Goal: Use online tool/utility: Use online tool/utility

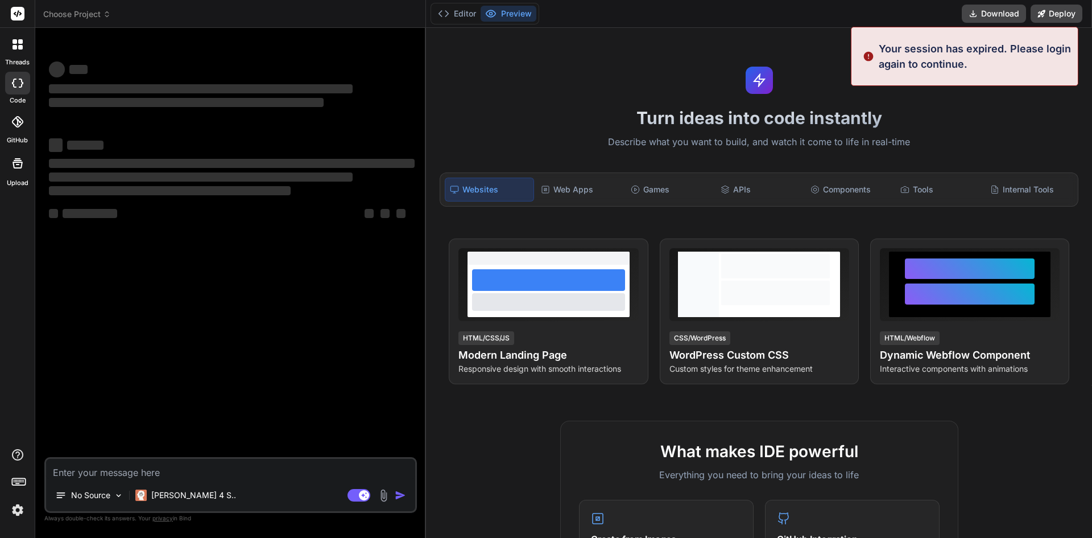
click at [139, 473] on textarea at bounding box center [230, 468] width 369 height 20
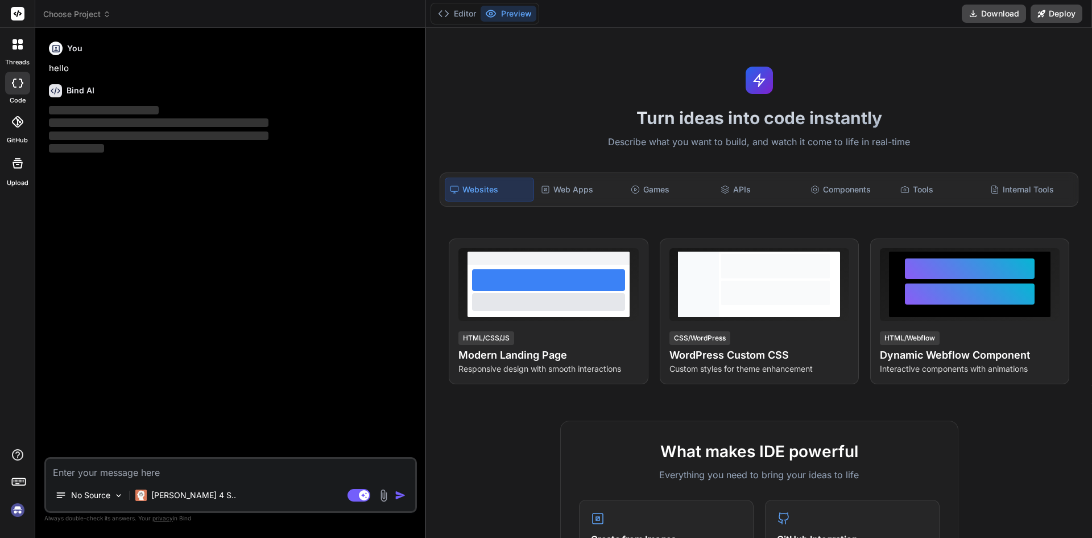
type textarea "x"
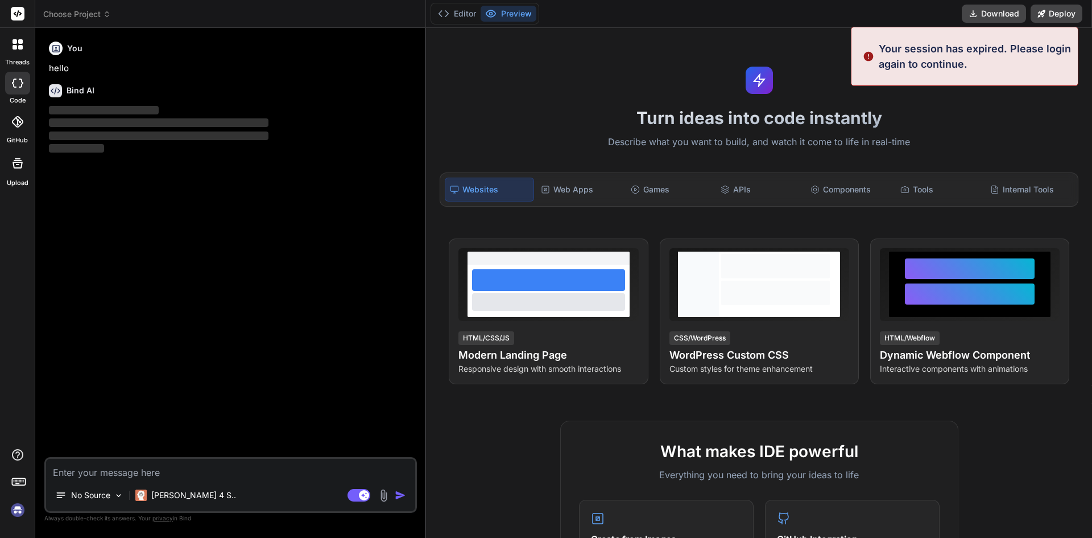
type textarea "C"
type textarea "x"
type textarea "Cr"
type textarea "x"
type textarea "Cre"
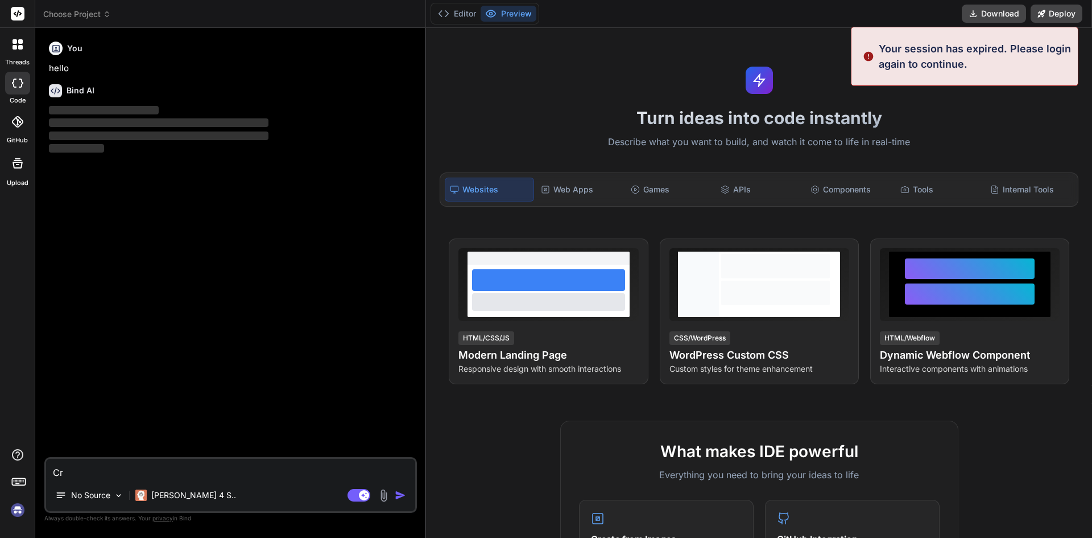
type textarea "x"
type textarea "Cret"
type textarea "x"
type textarea "Crete"
type textarea "x"
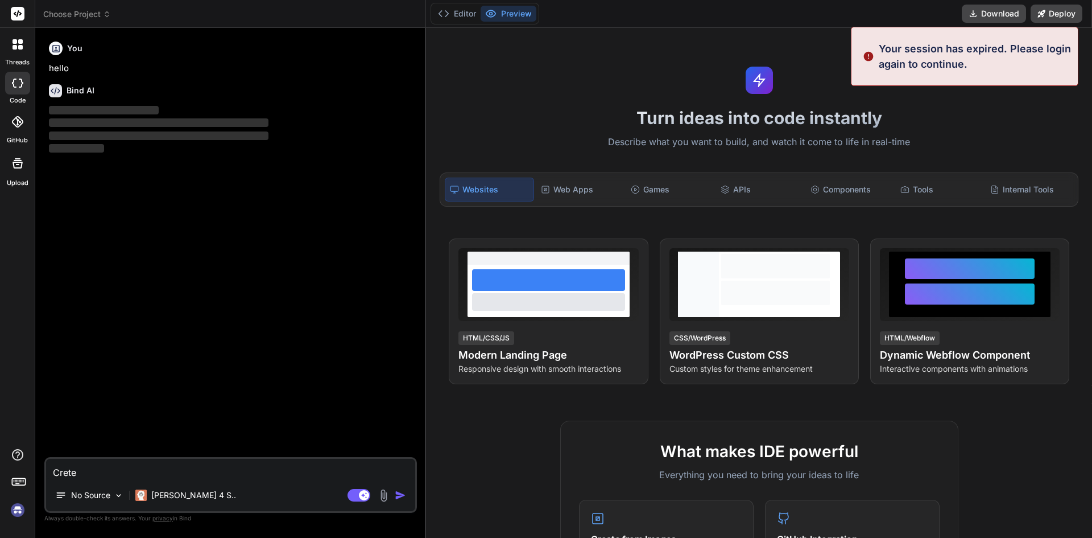
type textarea "Crete"
type textarea "x"
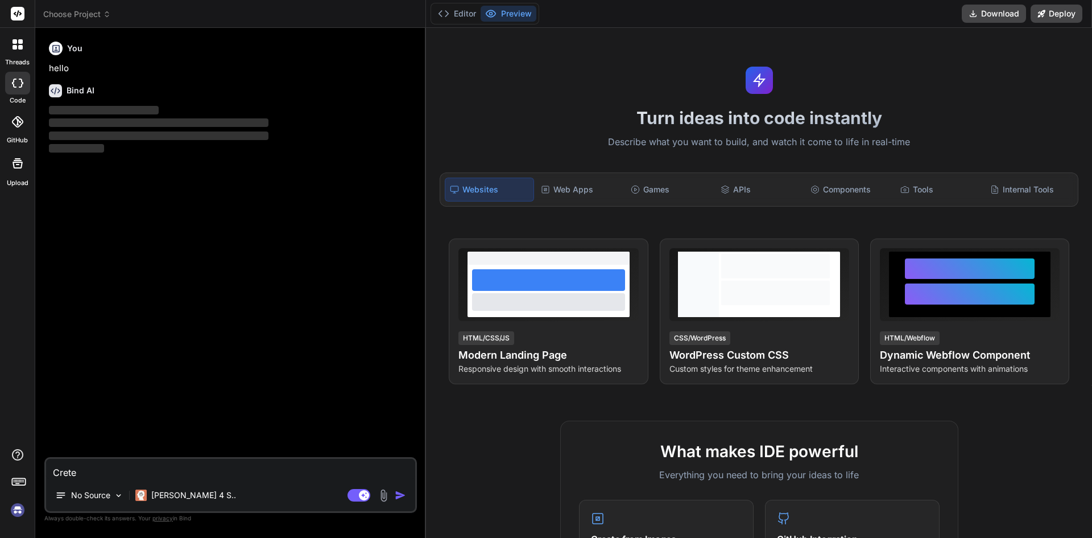
type textarea "Crete"
type textarea "x"
type textarea "Cret"
type textarea "x"
type textarea "Cre"
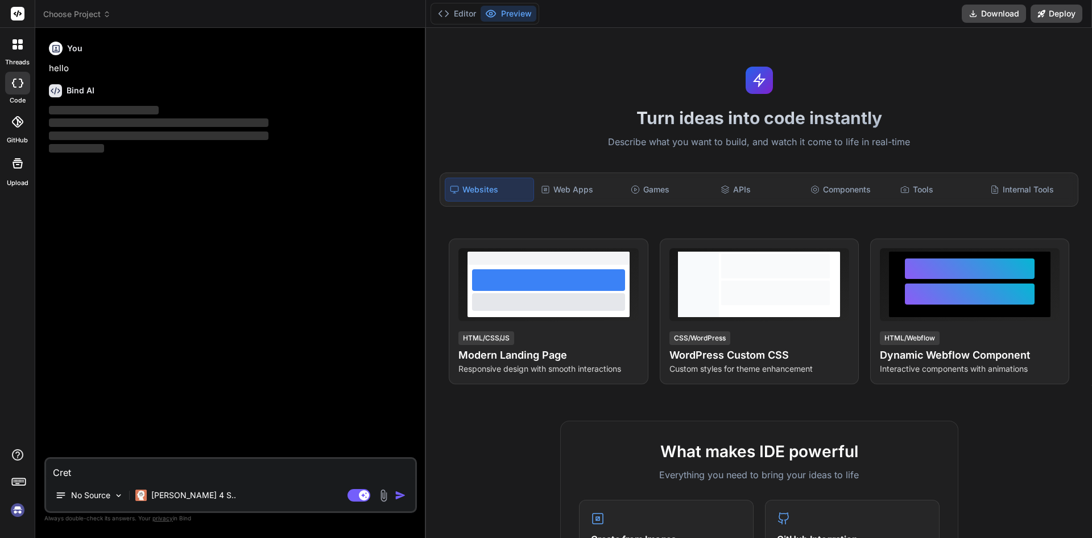
type textarea "x"
type textarea "Crea"
type textarea "x"
type textarea "Creat"
type textarea "x"
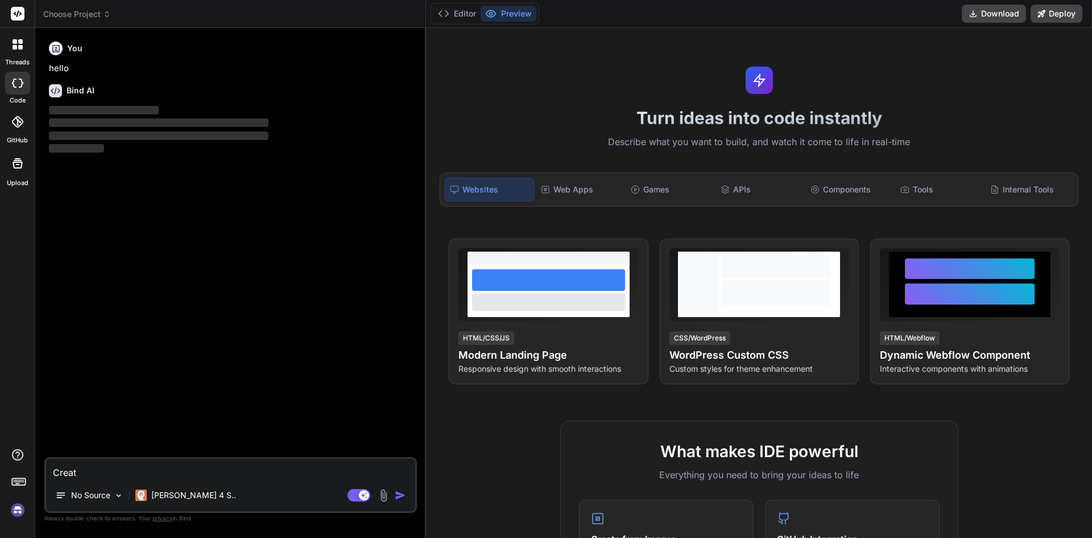
type textarea "Create"
type textarea "x"
type textarea "Create"
type textarea "x"
type textarea "Create J"
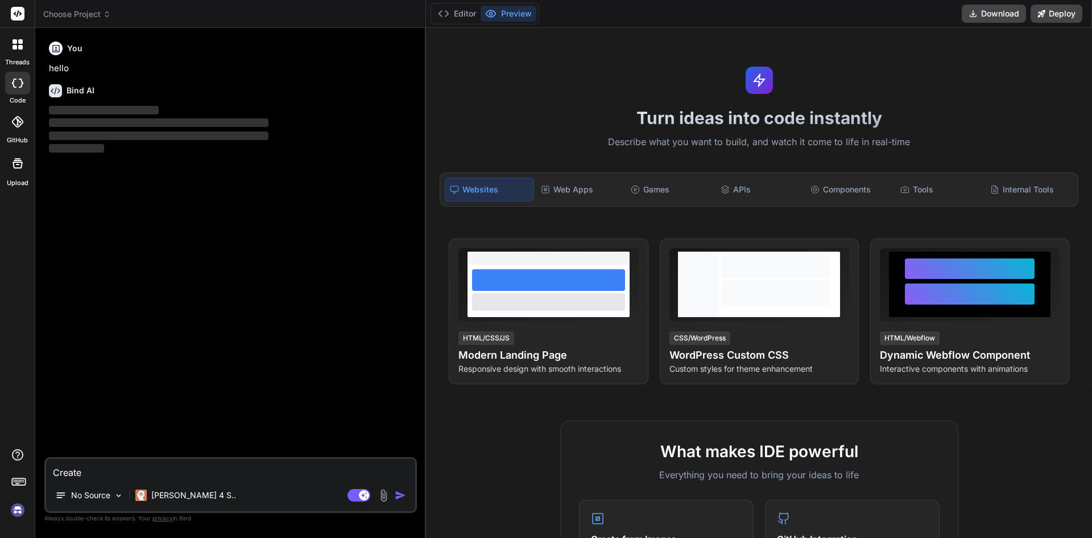
type textarea "x"
type textarea "Create Ja"
type textarea "x"
type textarea "Create Jav"
type textarea "x"
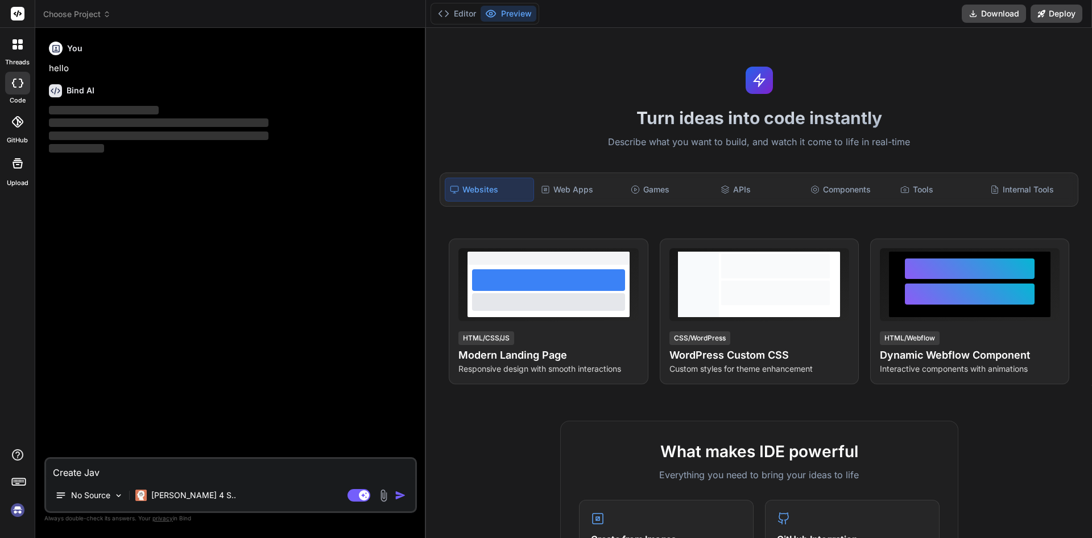
type textarea "Create Java"
type textarea "x"
type textarea "Create Java"
type textarea "x"
type textarea "Create Java S"
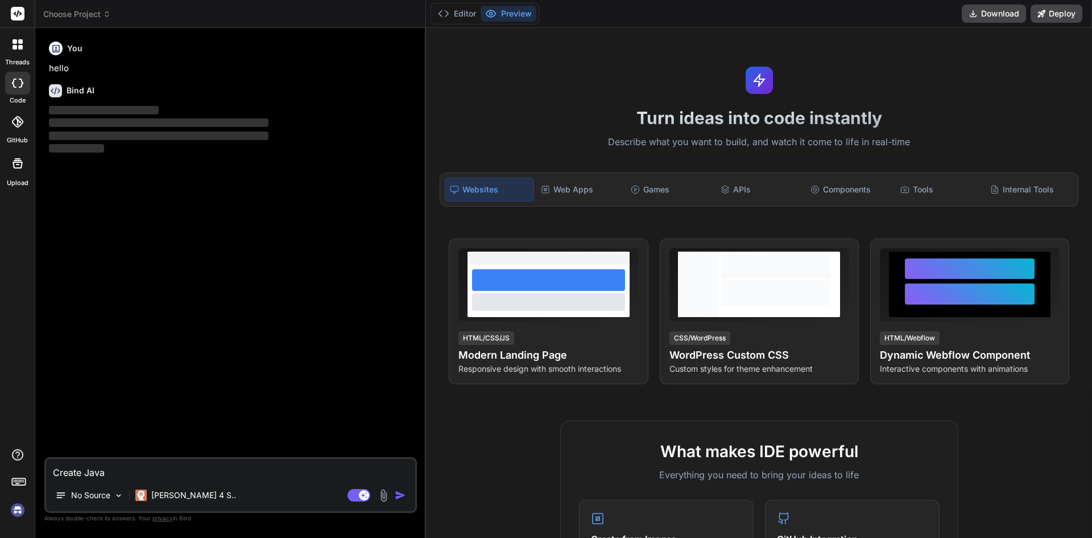
type textarea "x"
type textarea "Create Java Sc"
type textarea "x"
type textarea "Create Java Scr"
type textarea "x"
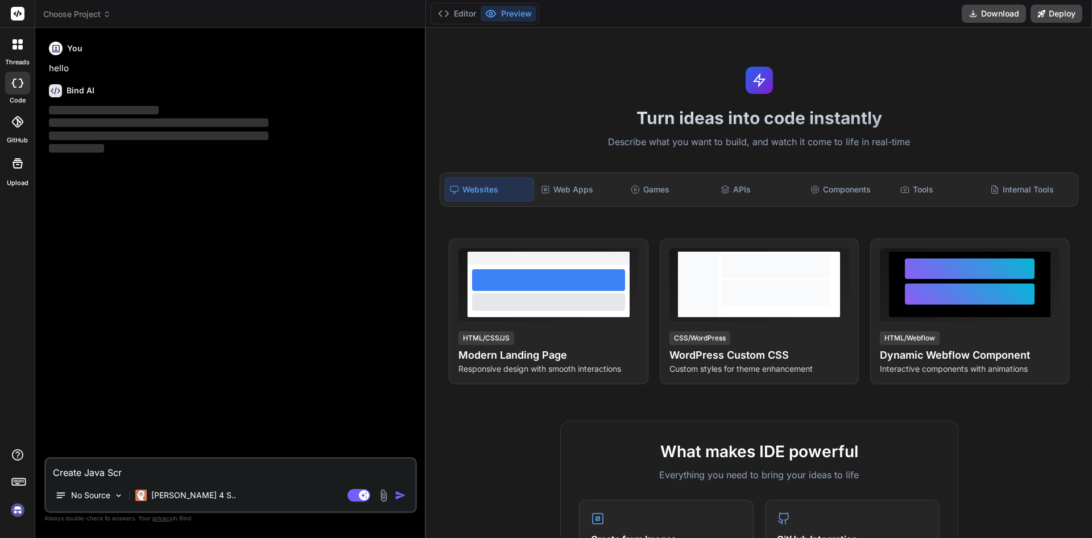
type textarea "Create Java Scri"
type textarea "x"
type textarea "Create Java Scrip"
type textarea "x"
type textarea "Create Java Script"
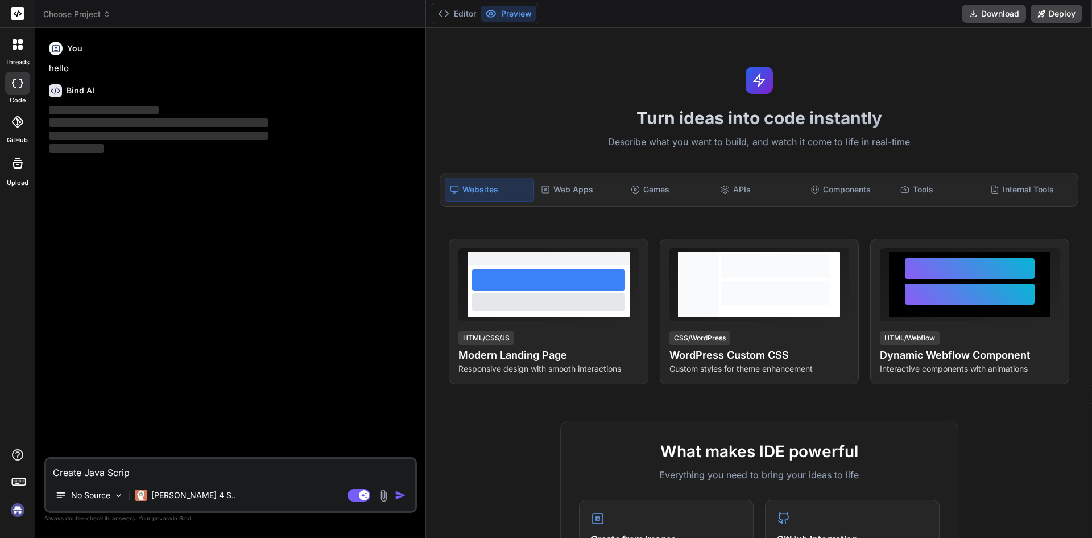
type textarea "x"
type textarea "Create Java Script"
type textarea "x"
type textarea "Create Java Script f"
type textarea "x"
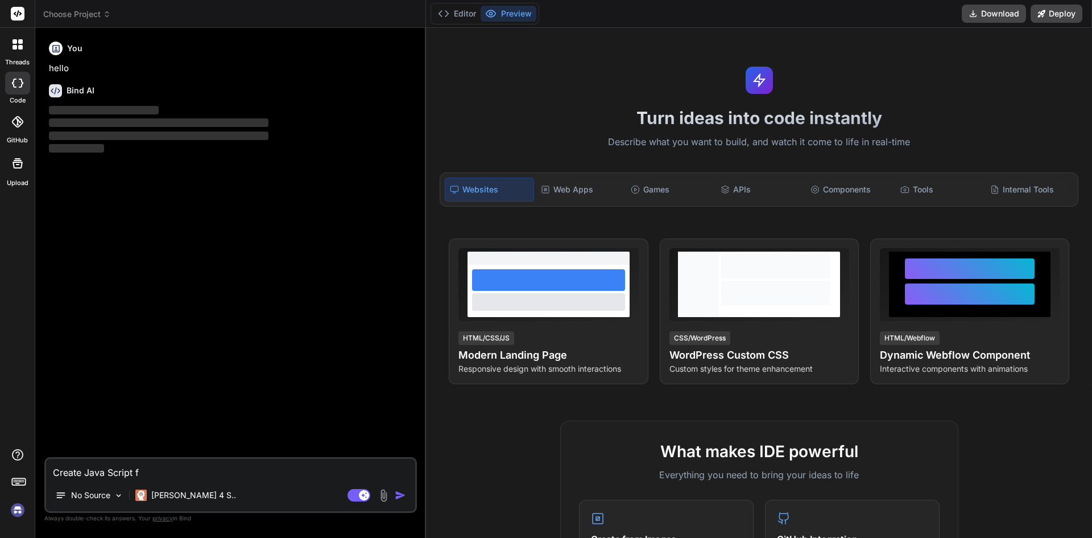
type textarea "Create Java Script fo"
type textarea "x"
type textarea "Create Java Script for"
type textarea "x"
type textarea "Create Java Script for"
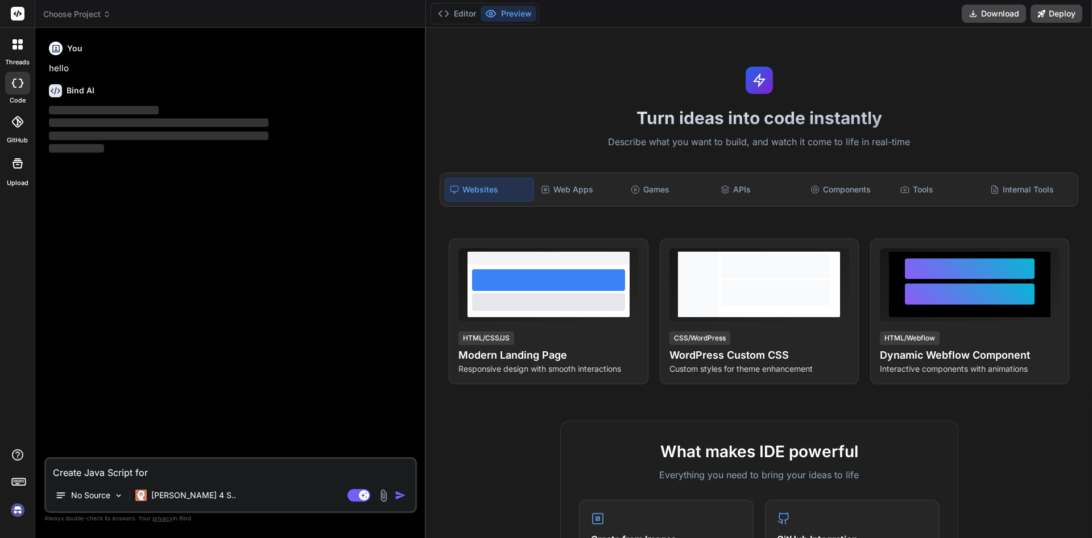
type textarea "x"
type textarea "Create Java Script for p"
type textarea "x"
type textarea "Create Java Script for pl"
type textarea "x"
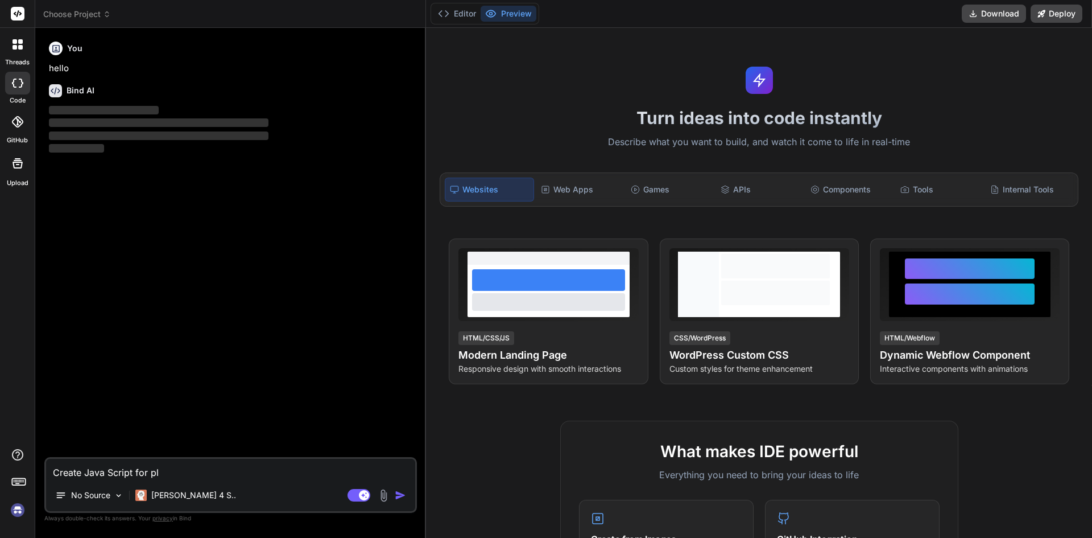
type textarea "Create Java Script for pla"
type textarea "x"
type textarea "Create Java Script for play"
type textarea "x"
type textarea "Create Java Script for play"
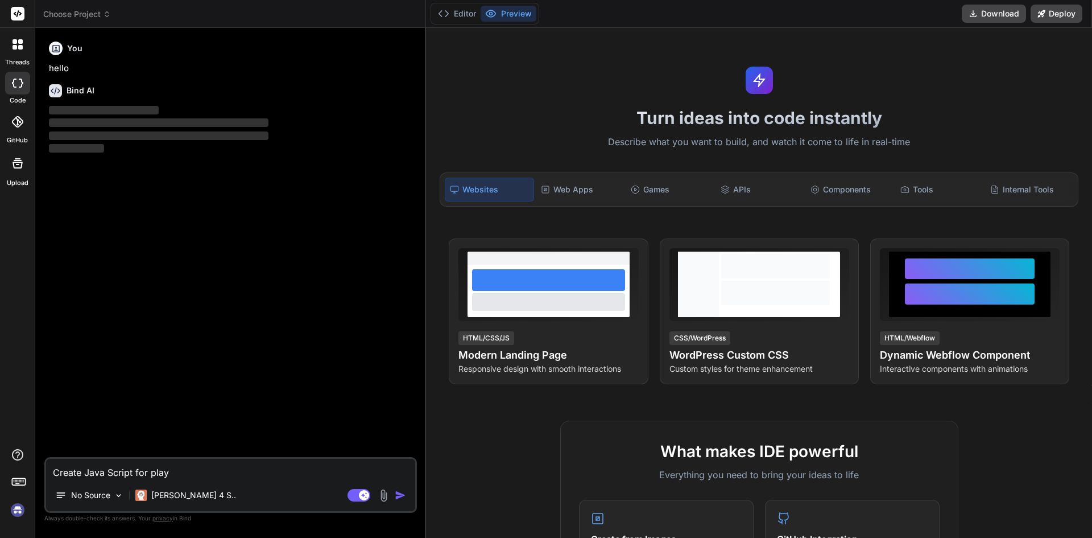
type textarea "x"
type textarea "Create Java Script ffor play"
type textarea "x"
type textarea "Create Java Script fifor play"
type textarea "x"
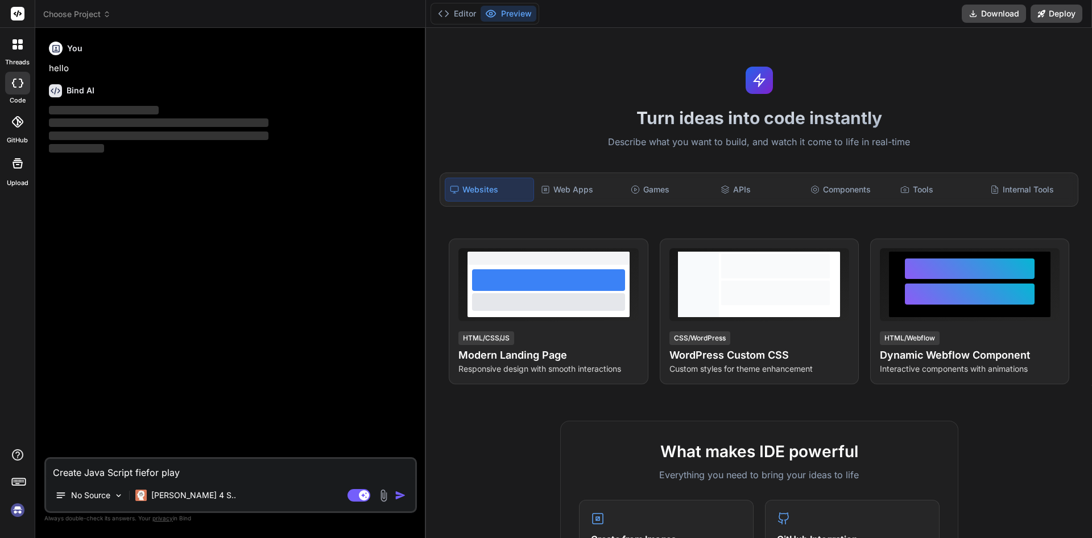
type textarea "Create Java Script fielfor play"
type textarea "x"
type textarea "Create Java Script fiel for play"
type textarea "x"
type textarea "Create Java Script fil for play"
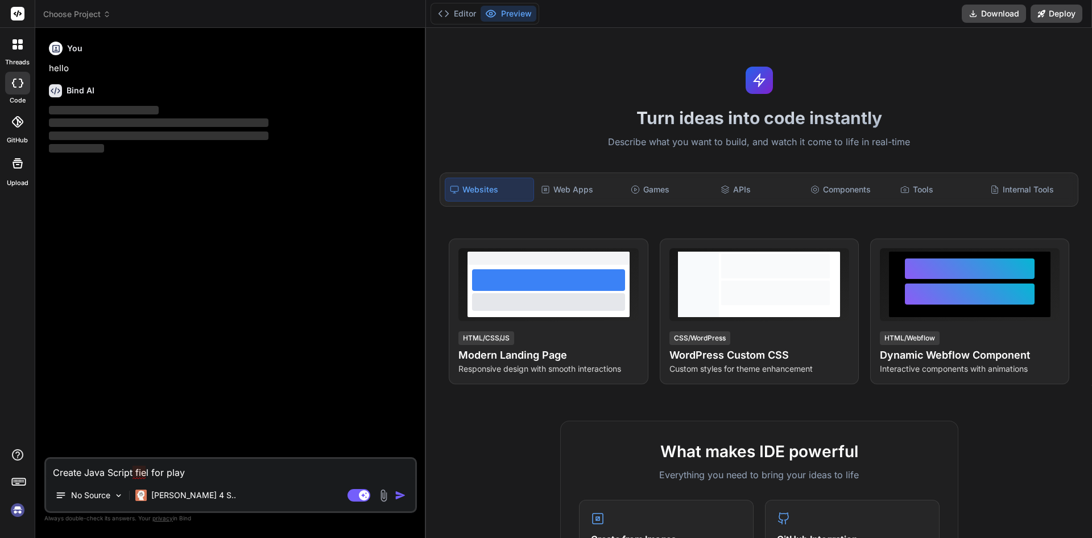
type textarea "x"
type textarea "Create Java Script file for play"
type textarea "x"
type textarea "Create Java Script file for playW"
type textarea "x"
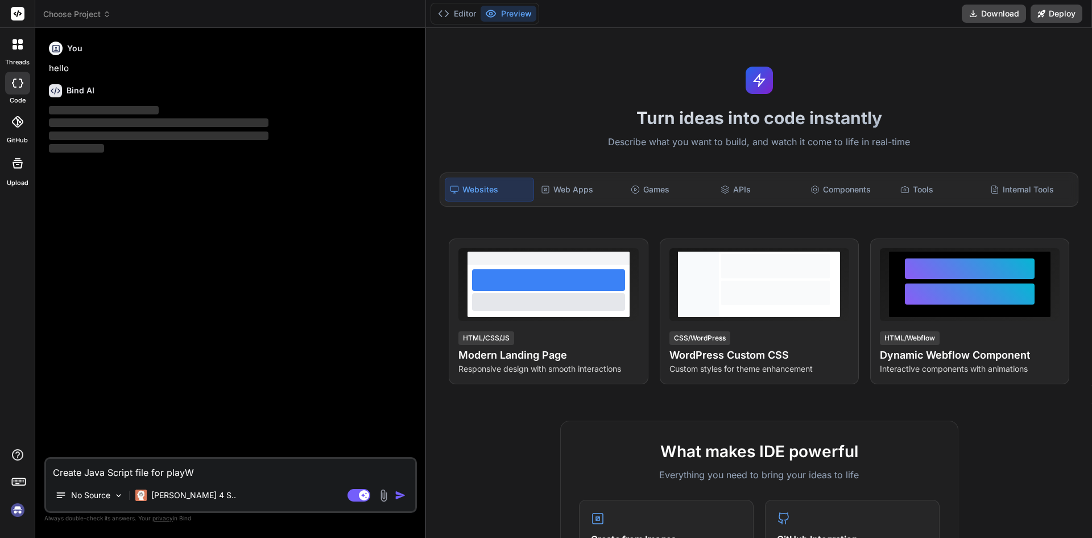
type textarea "Create Java Script file for playWr"
type textarea "x"
type textarea "Create Java Script file for playWri"
type textarea "x"
type textarea "Create Java Script file for playWrig"
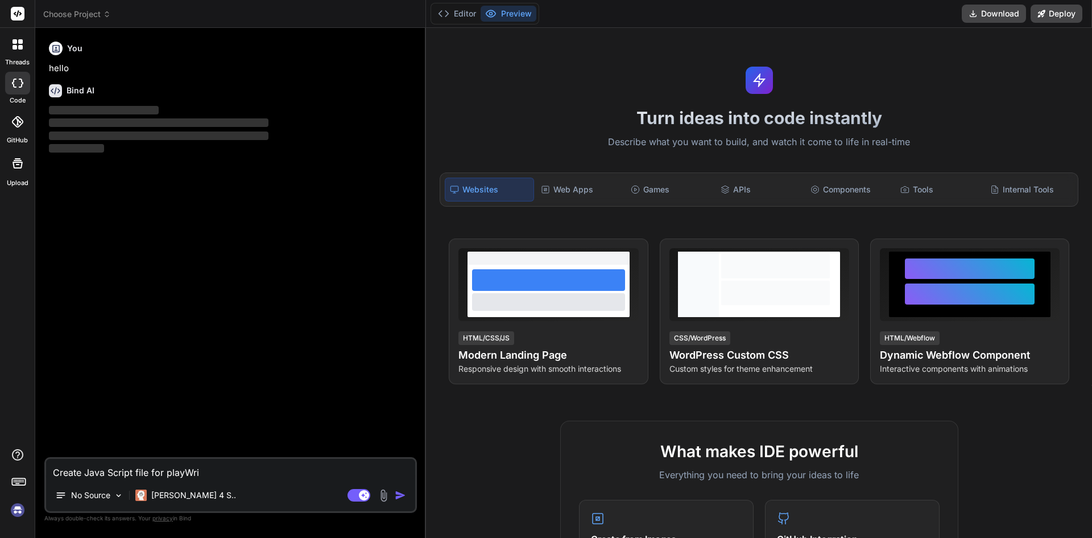
type textarea "x"
type textarea "Create Java Script file for playWrigh"
type textarea "x"
type textarea "Create Java Script file for playWright"
type textarea "x"
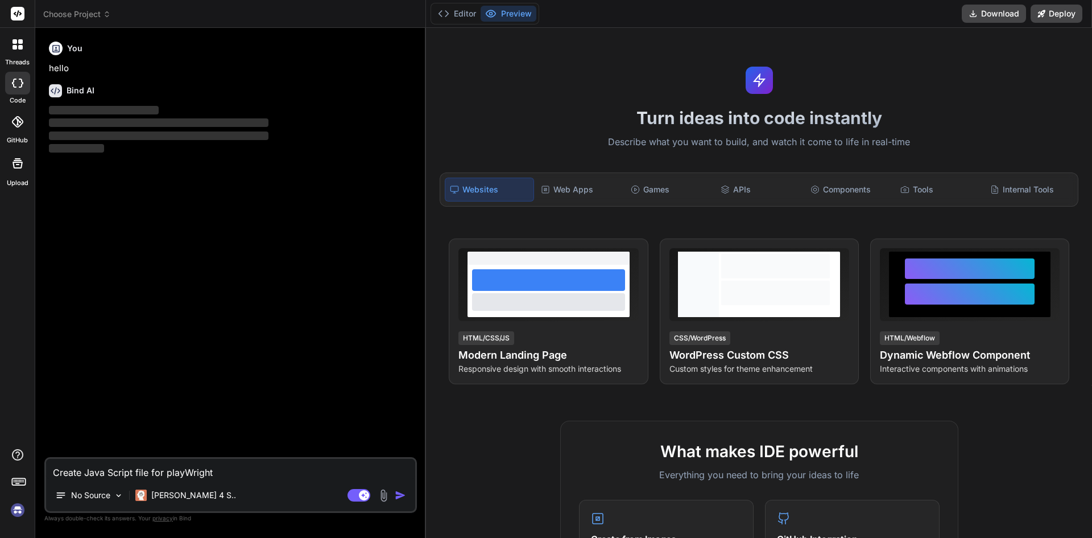
type textarea "Create Java Script file for playWright"
type textarea "x"
type textarea "Create Java Script file for playWright t"
type textarea "x"
type textarea "Create Java Script file for playWright to"
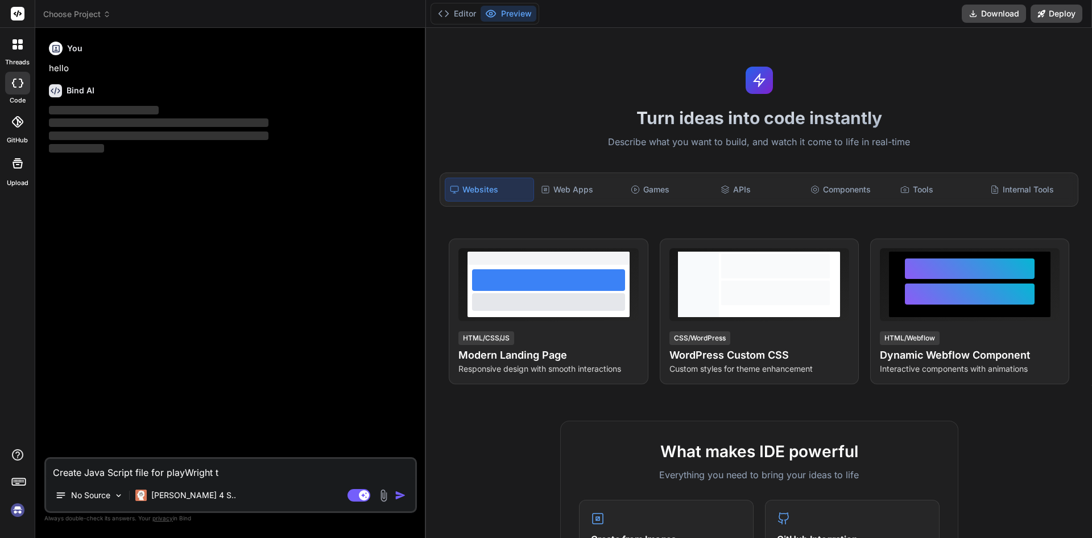
type textarea "x"
type textarea "Create Java Script file for playWright to"
type textarea "x"
type textarea "Create Java Script file for playWright to p"
type textarea "x"
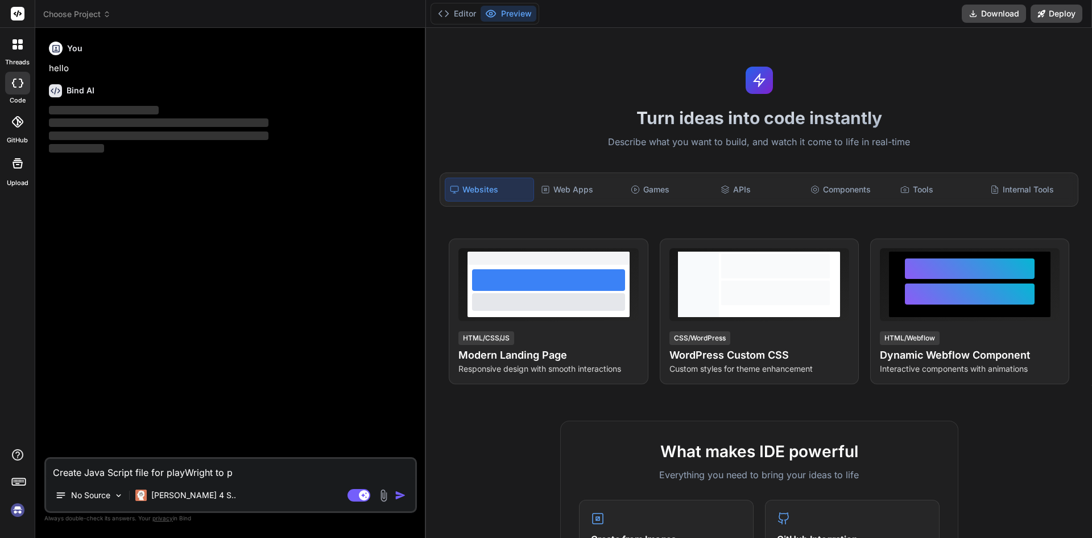
type textarea "Create Java Script file for playWright to pi"
type textarea "x"
type textarea "Create Java Script file for playWright to pic"
type textarea "x"
type textarea "Create Java Script file for playWright to picj"
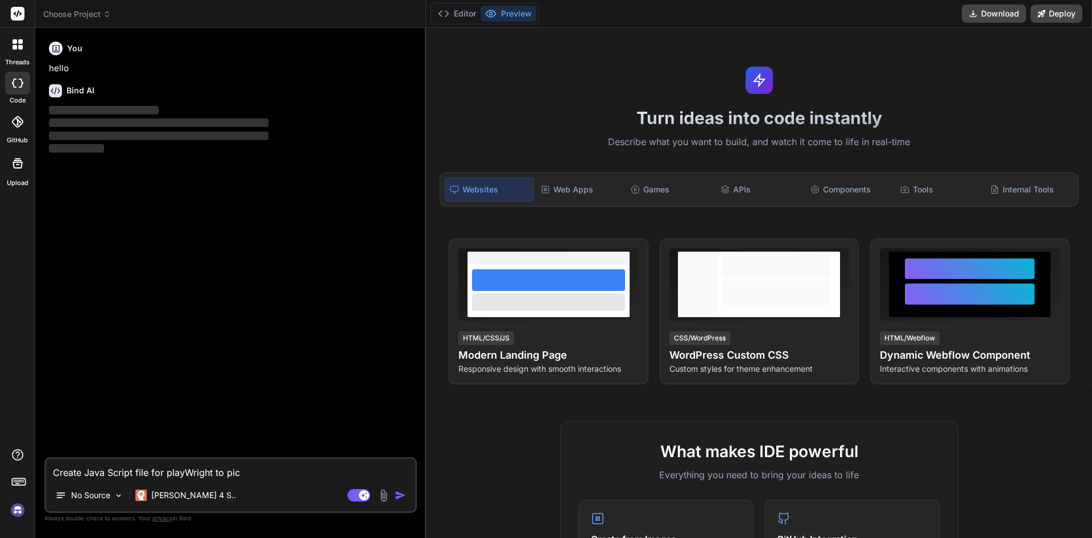
type textarea "x"
type textarea "Create Java Script file for playWright to pic"
type textarea "x"
type textarea "Create Java Script file for playWright to pick"
type textarea "x"
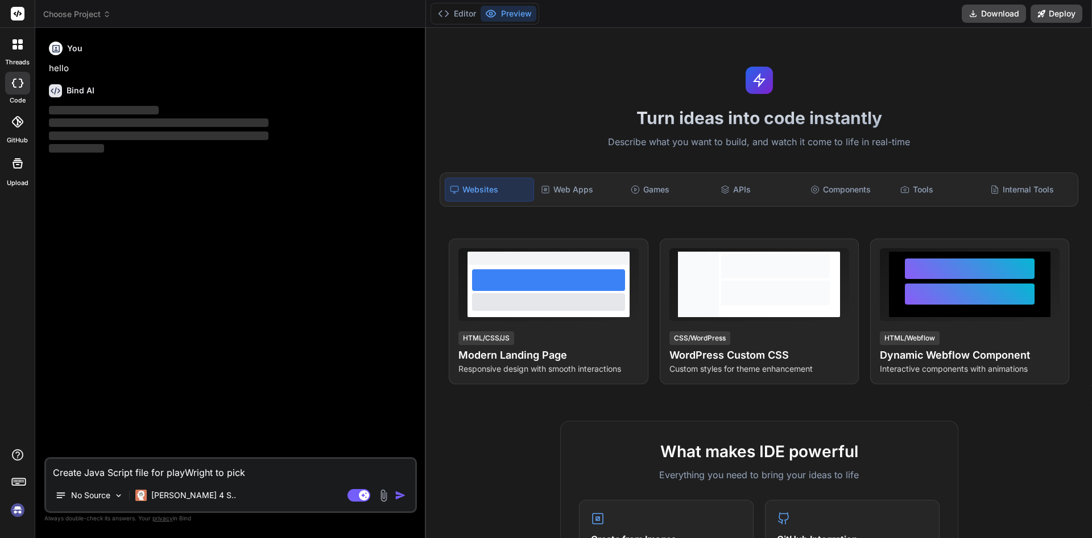
type textarea "Create Java Script file for playWright to pick"
type textarea "x"
type textarea "Create Java Script file for playWright to pick d"
type textarea "x"
type textarea "Create Java Script file for playWright to pick da"
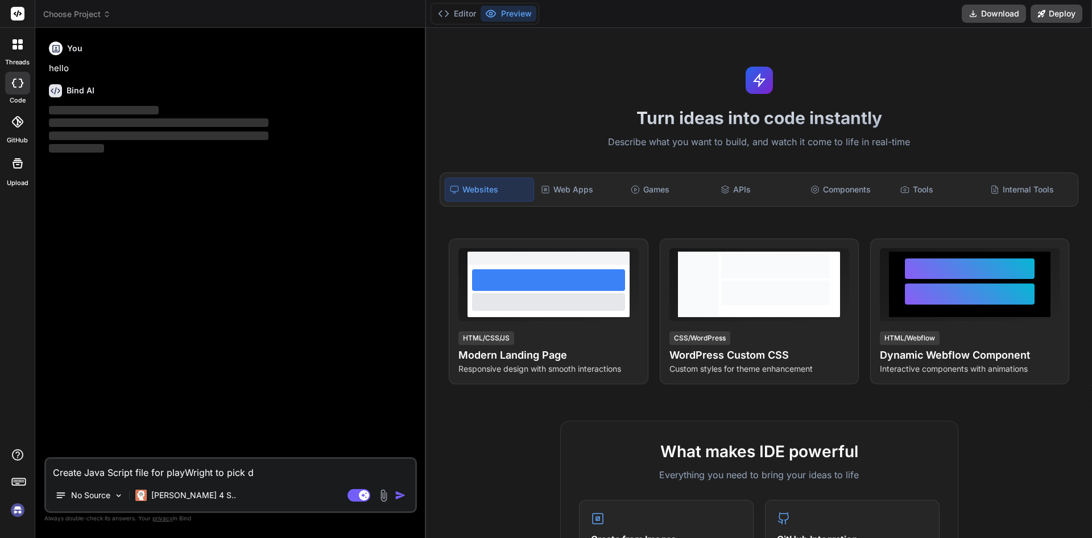
type textarea "x"
type textarea "Create Java Script file for playWright to pick dat"
type textarea "x"
type textarea "Create Java Script file for playWright to pick data"
type textarea "x"
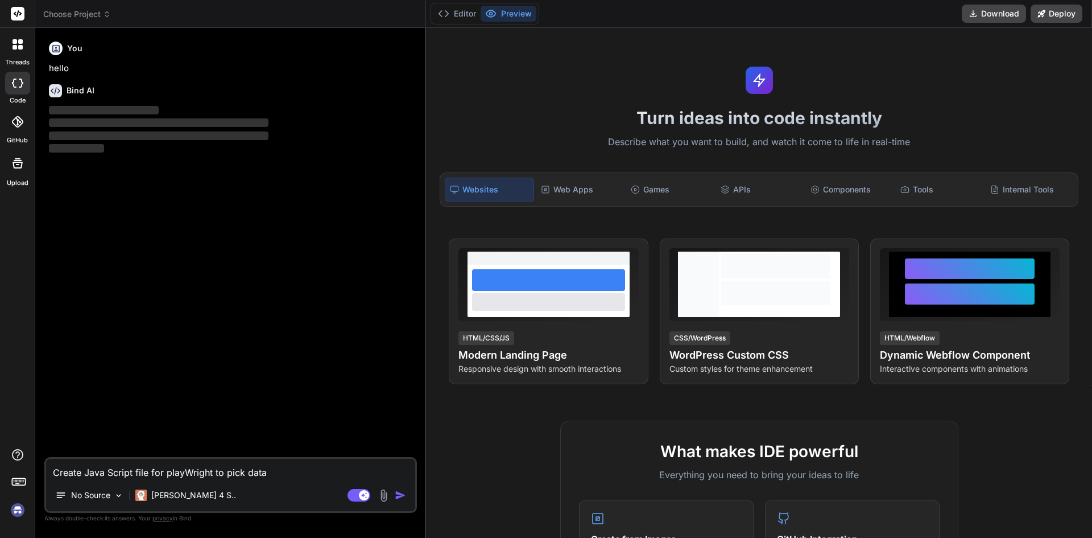
type textarea "Create Java Script file for playWright to pick data"
type textarea "x"
type textarea "Create Java Script file for playWright to pick data f"
type textarea "x"
type textarea "Create Java Script file for playWright to pick data fr"
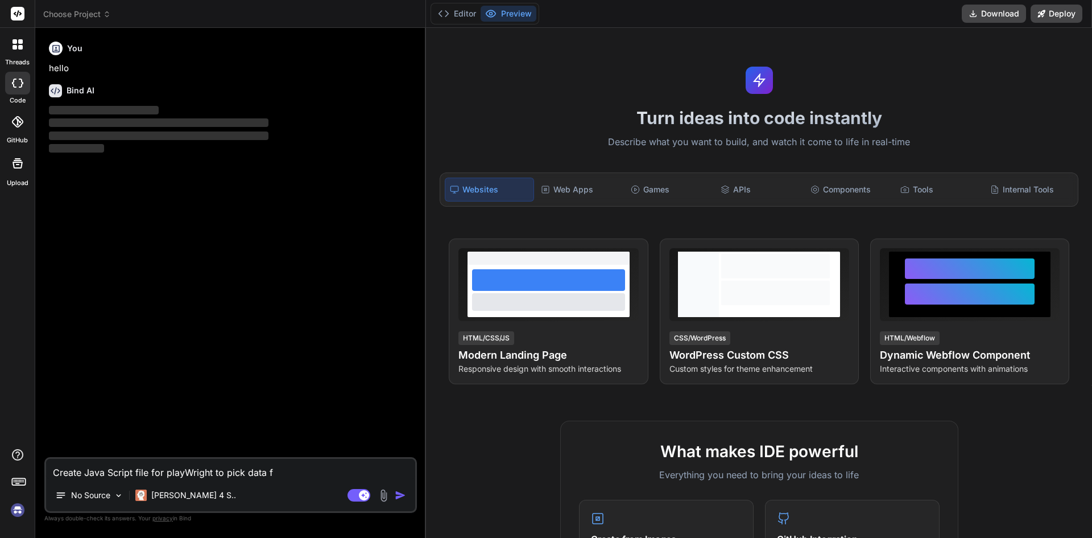
type textarea "x"
type textarea "Create Java Script file for playWright to pick data fro"
type textarea "x"
type textarea "Create Java Script file for playWright to pick data from"
type textarea "x"
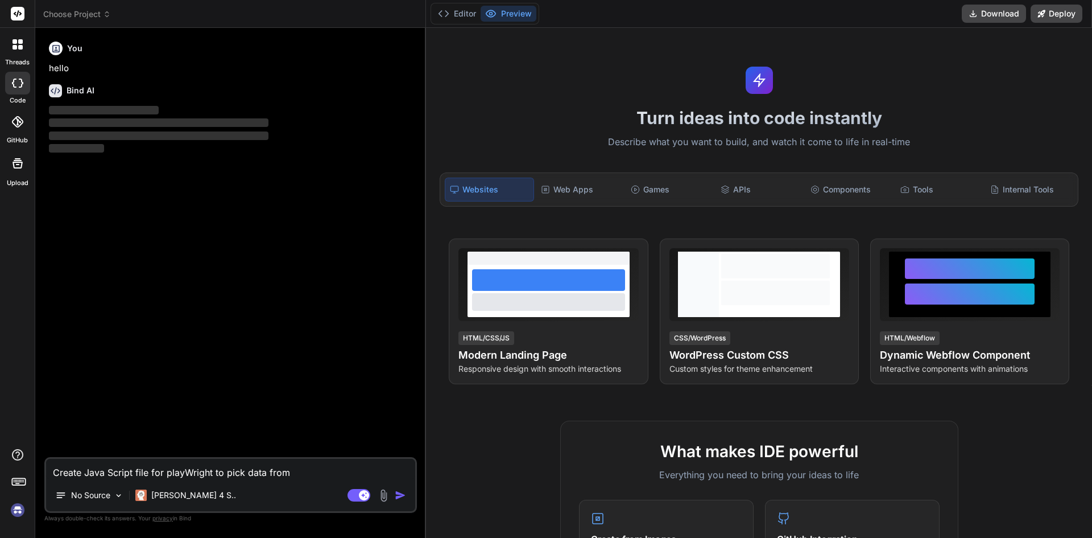
type textarea "Create Java Script file for playWright to pick data from"
type textarea "x"
type textarea "Create Java Script file for playWright to pick data from e"
type textarea "x"
type textarea "Create Java Script file for playWright to pick data from ex"
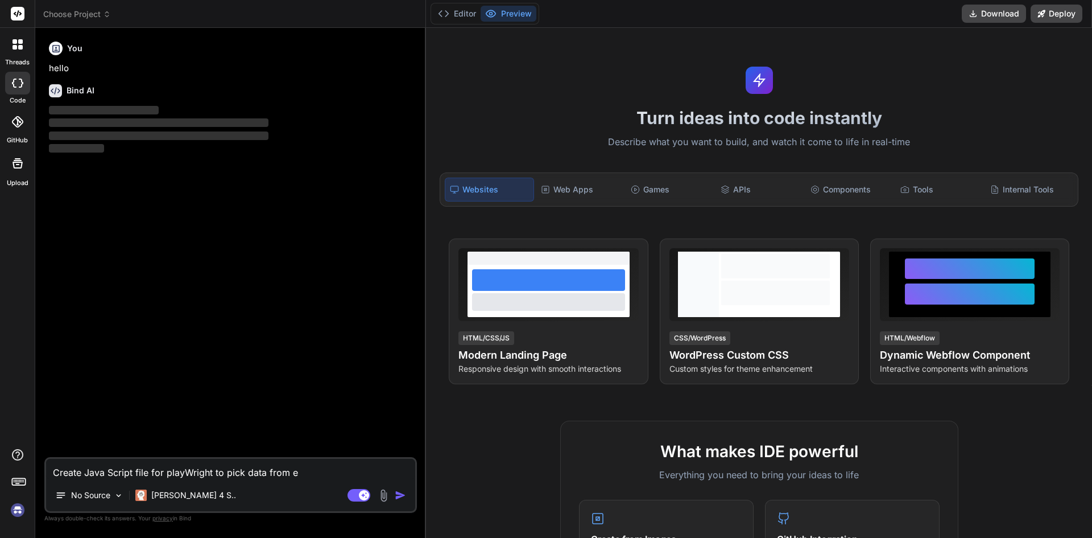
type textarea "x"
type textarea "Create Java Script file for playWright to pick data from exc"
type textarea "x"
type textarea "Create Java Script file for playWright to pick data from exce"
type textarea "x"
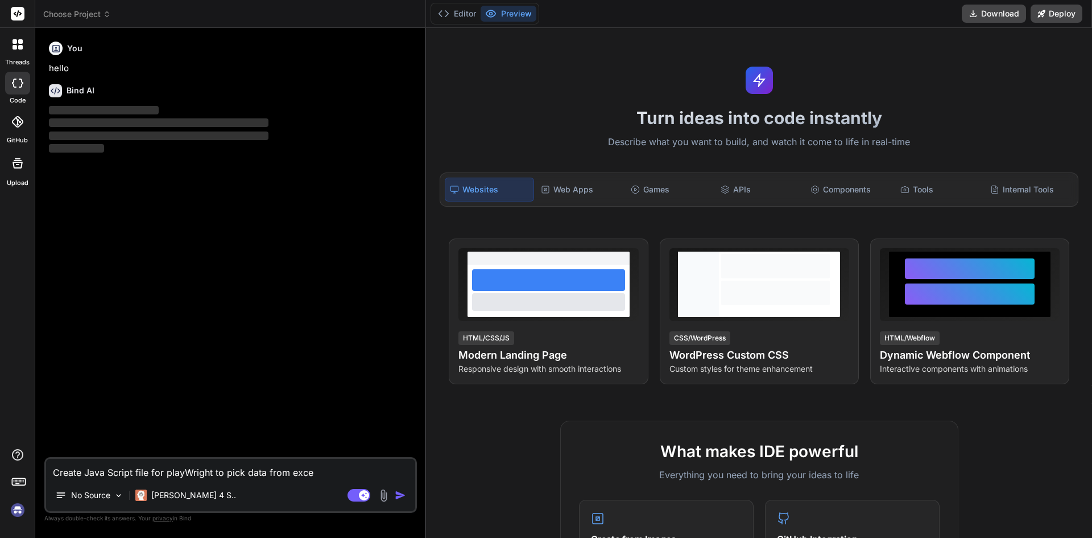
type textarea "Create Java Script file for playWright to pick data from excel"
type textarea "x"
type textarea "Create Java Script file for playWright to pick data from excel"
type textarea "x"
type textarea "Create Java Script file for playWright to pick data from excel s"
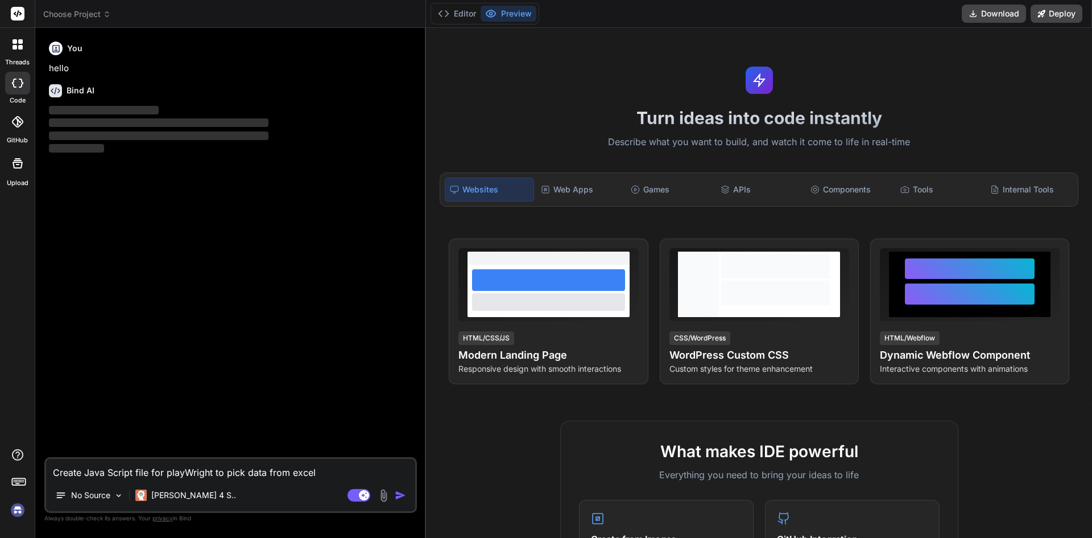
type textarea "x"
type textarea "Create Java Script file for playWright to pick data from excel sh"
type textarea "x"
type textarea "Create Java Script file for playWright to pick data from excel she"
type textarea "x"
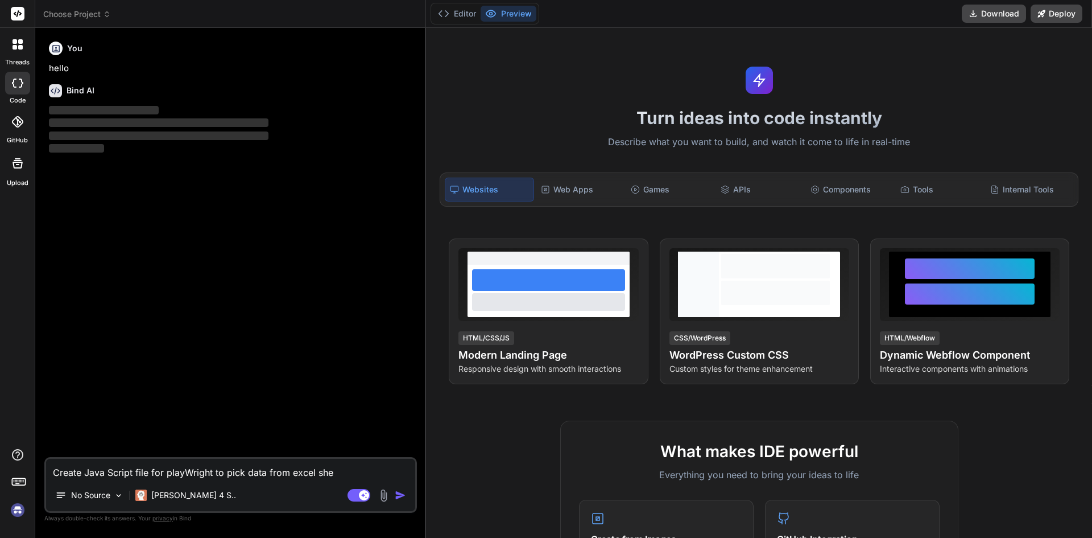
type textarea "Create Java Script file for playWright to pick data from excel shee"
type textarea "x"
type textarea "Create Java Script file for playWright to pick data from excel sheet"
type textarea "x"
type textarea "Create Java Script file for playWright to pick data from excel sheet"
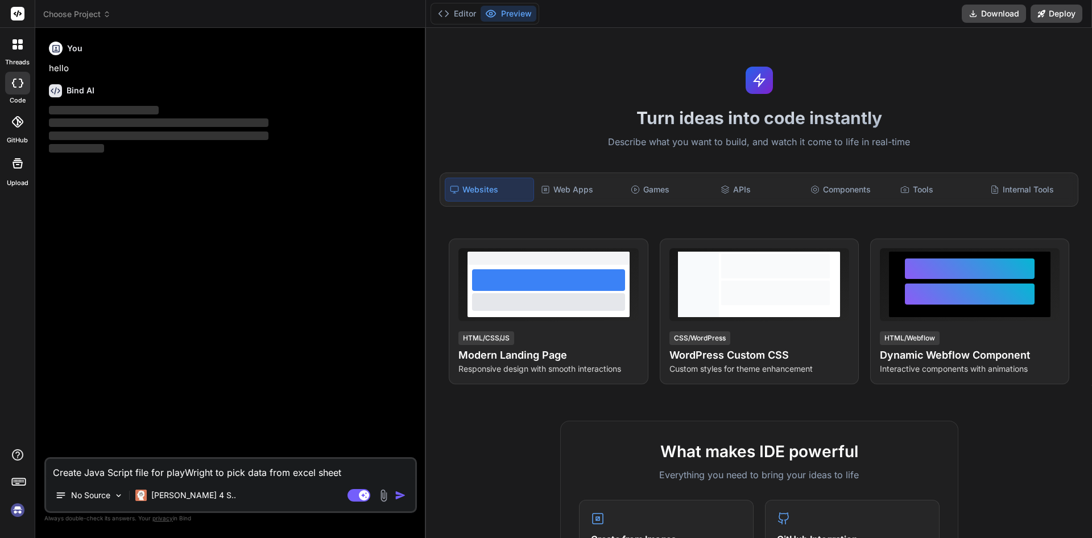
type textarea "x"
type textarea "Create Java Script file for playWright to pick data from excel sheet a"
type textarea "x"
type textarea "Create Java Script file for playWright to pick data from excel sheet an"
type textarea "x"
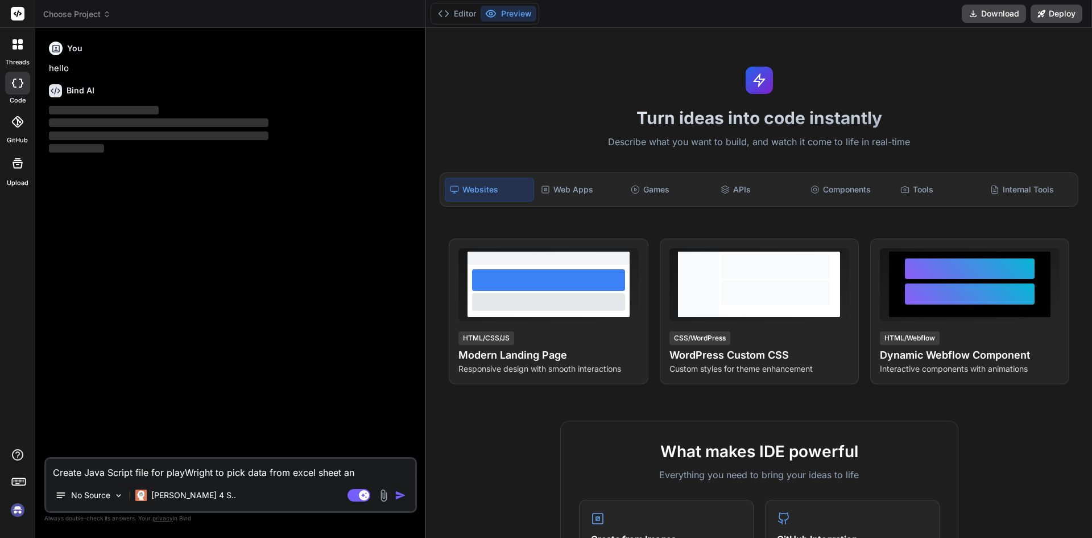
type textarea "Create Java Script file for playWright to pick data from excel sheet and"
type textarea "x"
type textarea "Create Java Script file for playWright to pick data from excel sheet and"
type textarea "x"
type textarea "Create Java Script file for playWright to pick data from excel sheet and u"
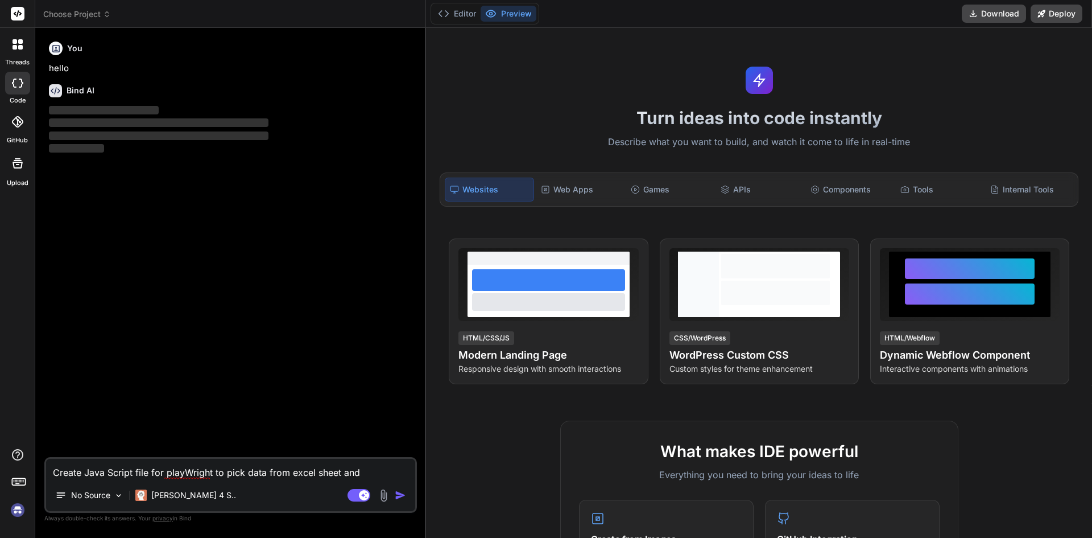
type textarea "x"
type textarea "Create Java Script file for playWright to pick data from excel sheet and us"
type textarea "x"
type textarea "Create Java Script file for playWright to pick data from excel sheet and use"
type textarea "x"
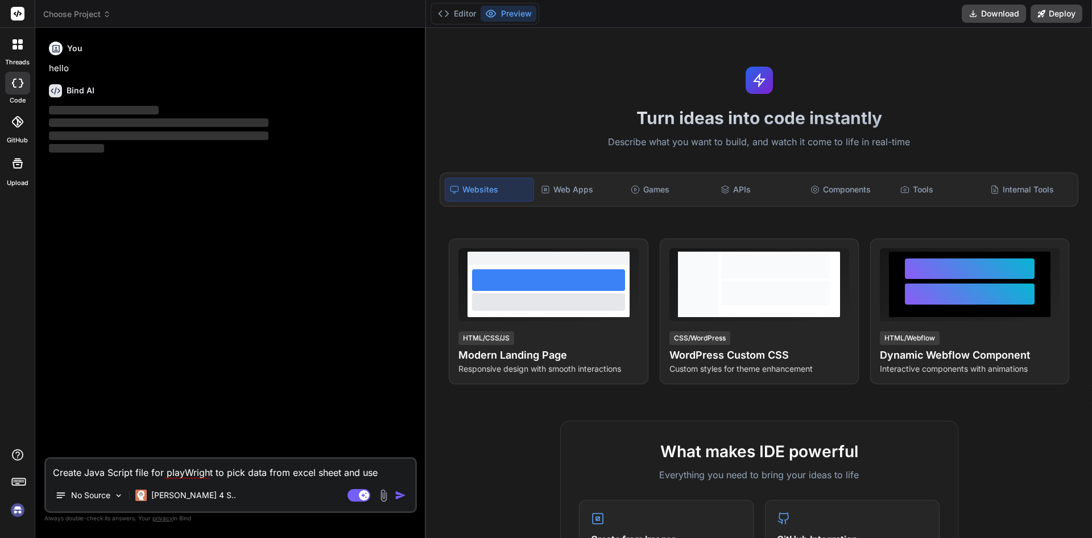
type textarea "Create Java Script file for playWright to pick data from excel sheet and use"
type textarea "x"
type textarea "Create Java Script file for playWright to pick data from excel sheet and use i"
type textarea "x"
type textarea "Create Java Script file for playWright to pick data from excel sheet and use in"
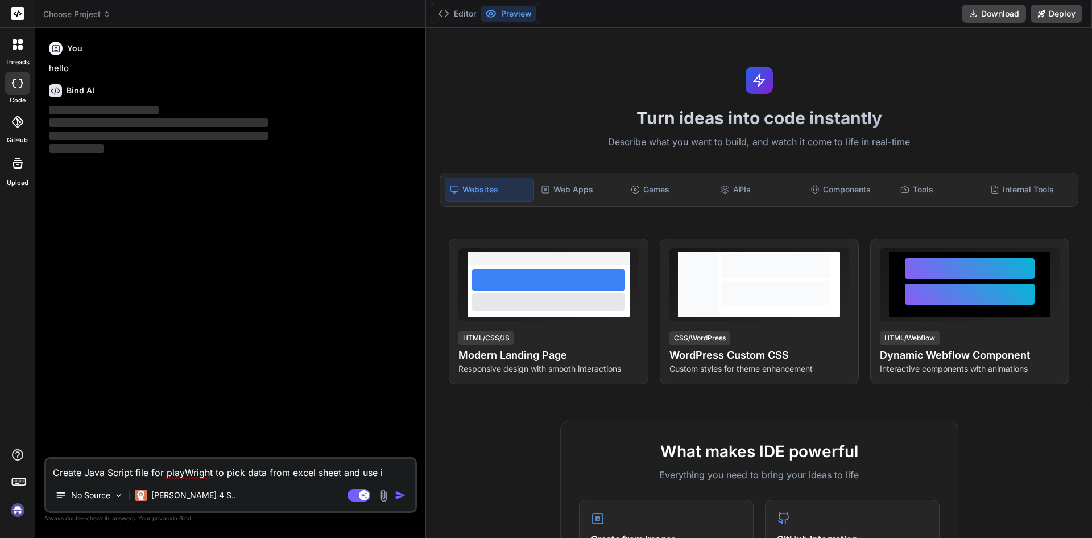
type textarea "x"
type textarea "Create Java Script file for playWright to pick data from excel sheet and use in"
type textarea "x"
type textarea "Create Java Script file for playWright to pick data from excel sheet and use in…"
type textarea "x"
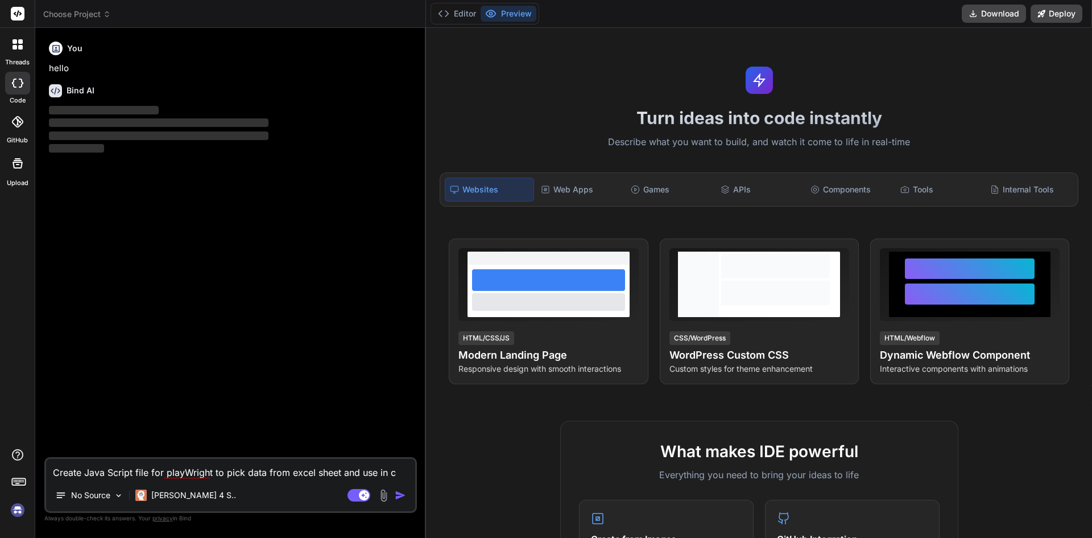
type textarea "Create Java Script file for playWright to pick data from excel sheet and use in…"
type textarea "x"
type textarea "Create Java Script file for playWright to pick data from excel sheet and use in…"
type textarea "x"
type textarea "Create Java Script file for playWright to pick data from excel sheet and use in…"
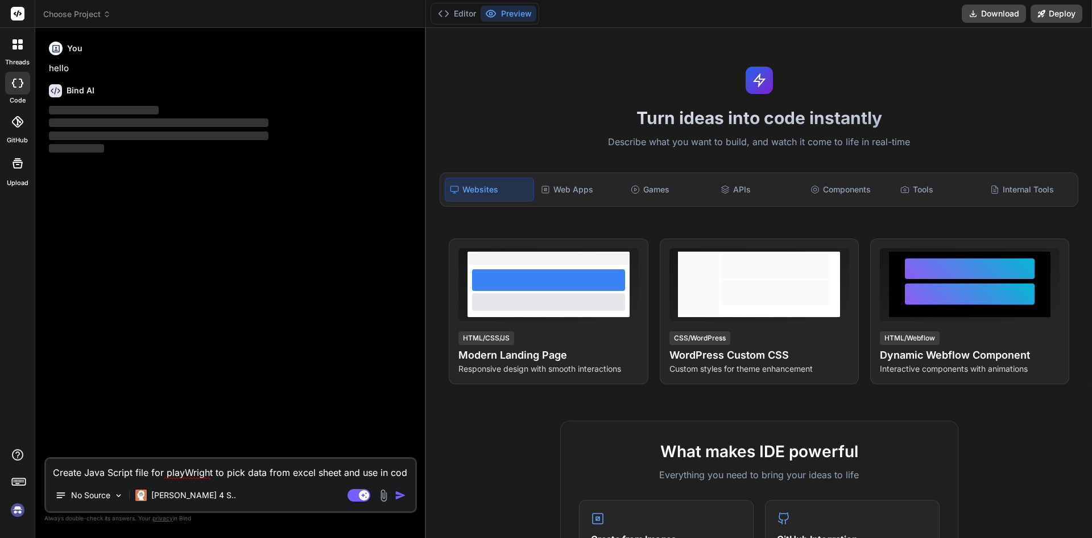
type textarea "x"
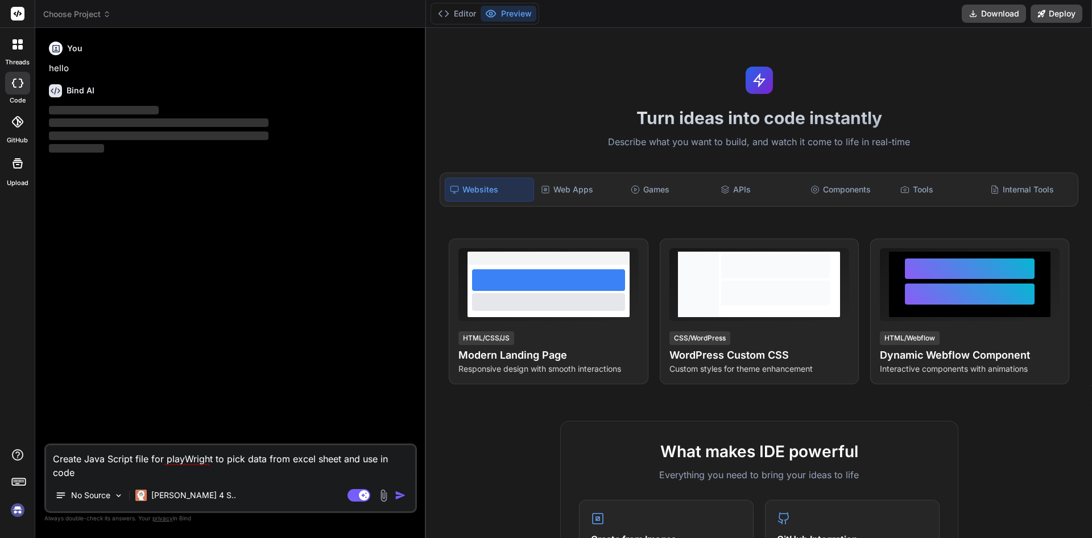
type textarea "Create Java Script file for playWright to pick data from excel sheet and use in…"
click at [404, 494] on img "button" at bounding box center [400, 494] width 11 height 11
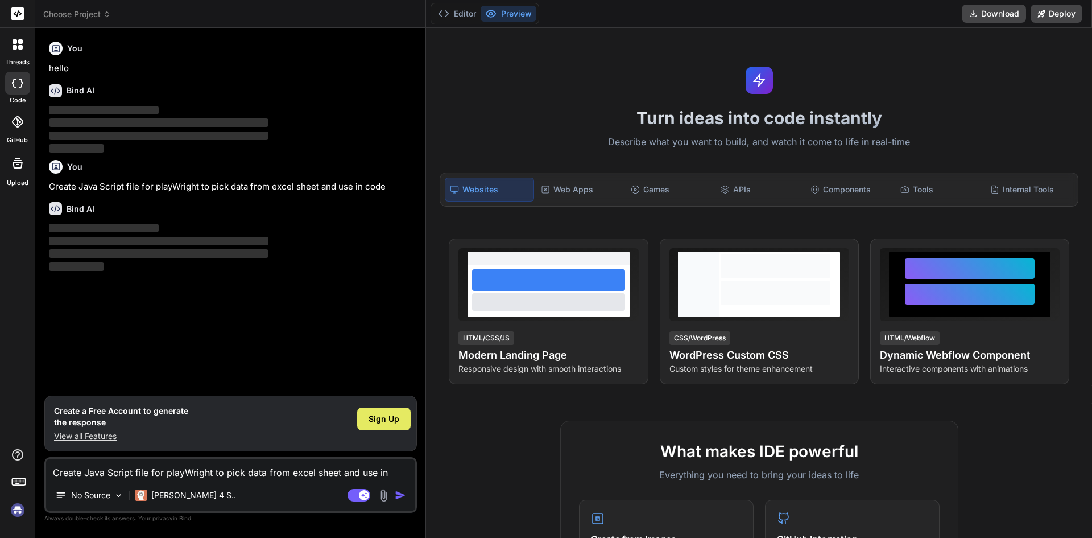
click at [385, 416] on span "Sign Up" at bounding box center [384, 418] width 31 height 11
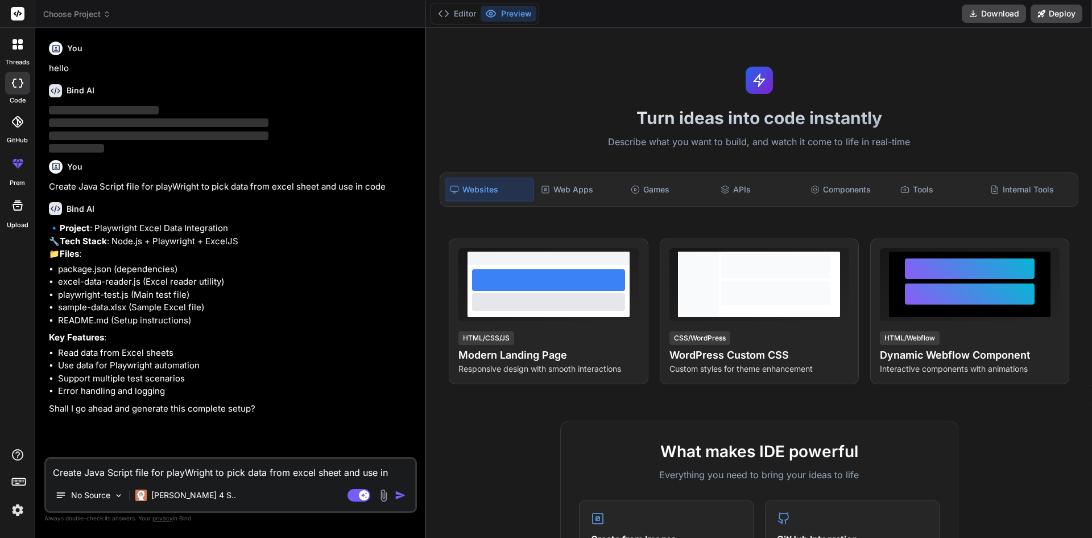
click at [271, 261] on p "🔹 Project : Playwright Excel Data Integration 🔧 Tech Stack : Node.js + Playwrig…" at bounding box center [232, 241] width 366 height 39
click at [122, 244] on p "🔹 Project : Playwright Excel Data Integration 🔧 Tech Stack : Node.js + Playwrig…" at bounding box center [232, 241] width 366 height 39
click at [164, 469] on textarea "Create Java Script file for playWright to pick data from excel sheet and use in…" at bounding box center [230, 468] width 369 height 20
click at [125, 491] on div "No Source" at bounding box center [89, 495] width 77 height 23
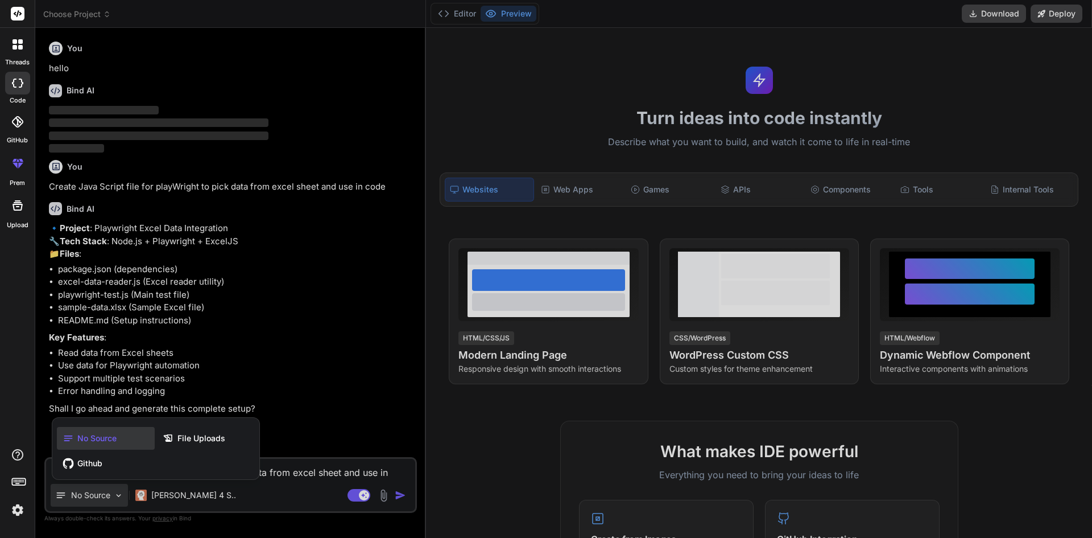
click at [155, 497] on div at bounding box center [546, 269] width 1092 height 538
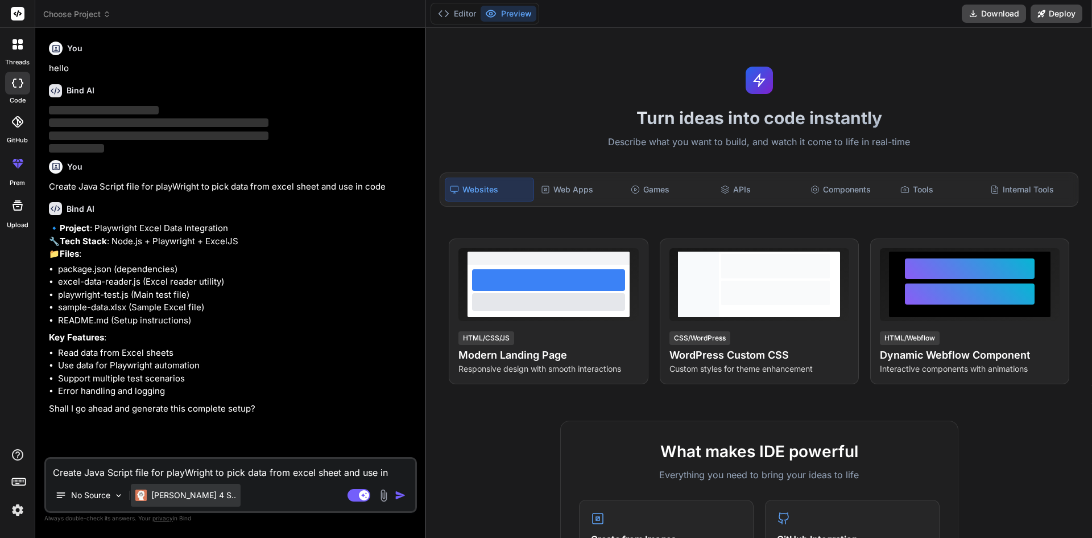
click at [164, 495] on p "[PERSON_NAME] 4 S.." at bounding box center [193, 494] width 85 height 11
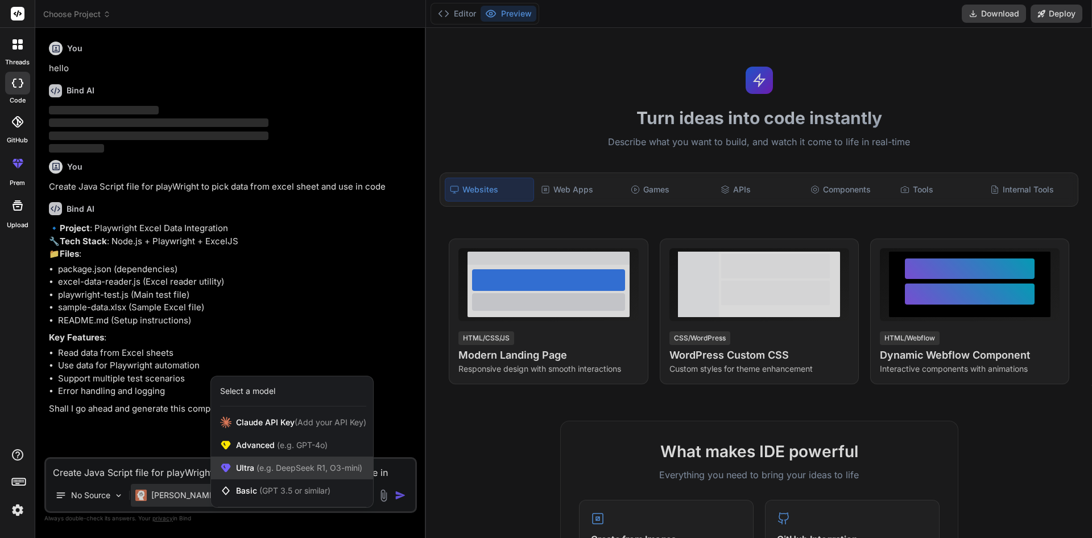
click at [265, 461] on div "Ultra (e.g. DeepSeek R1, O3-mini)" at bounding box center [292, 467] width 162 height 23
type textarea "x"
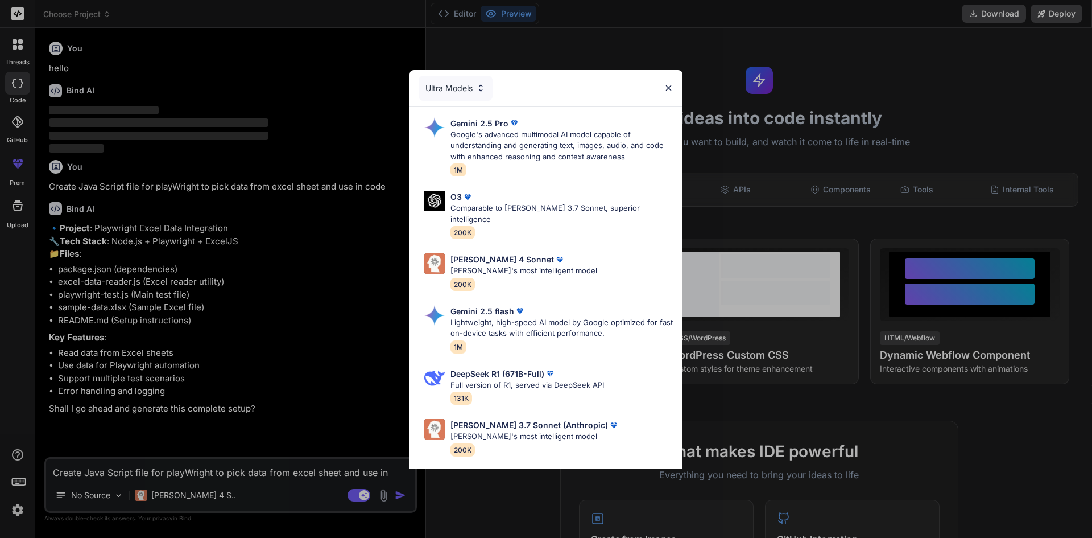
click at [670, 84] on img at bounding box center [669, 88] width 10 height 10
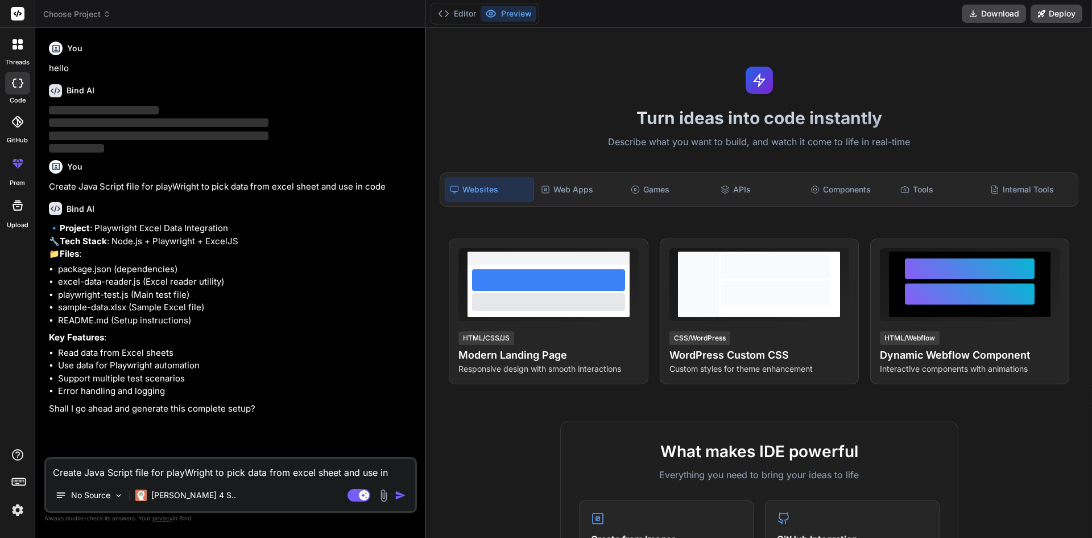
click at [104, 475] on textarea "Create Java Script file for playWright to pick data from excel sheet and use in…" at bounding box center [230, 468] width 369 height 20
type textarea "c"
type textarea "x"
type textarea "cr"
type textarea "x"
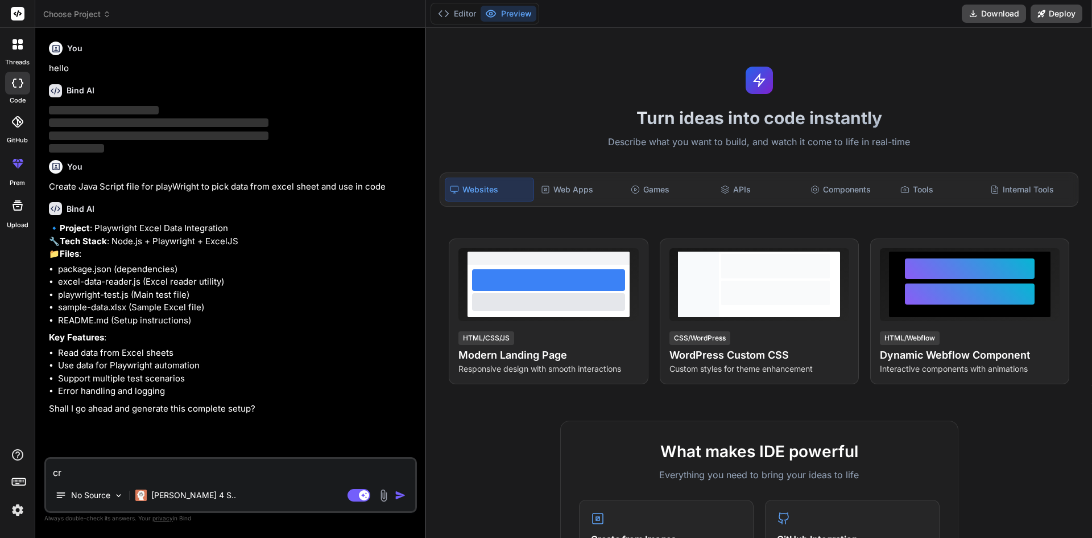
type textarea "cre"
type textarea "x"
type textarea "crea"
type textarea "x"
type textarea "creat"
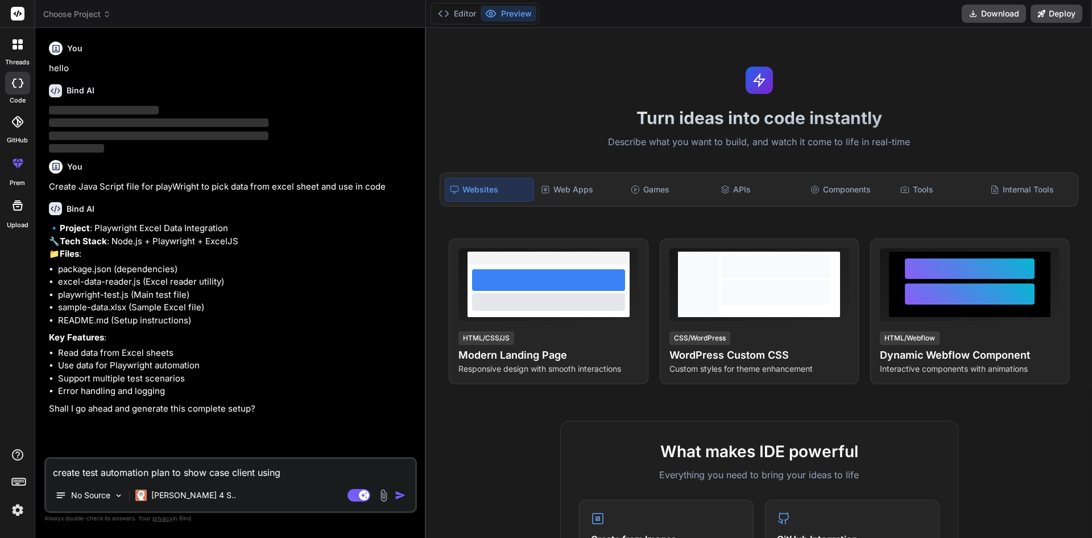
click at [313, 469] on textarea "create test automation plan to show case client using" at bounding box center [230, 468] width 369 height 20
paste textarea "Tech Stack: Java + Selenium WebDriver + Maven + Cucumber BDD + [PERSON_NAME]/CD"
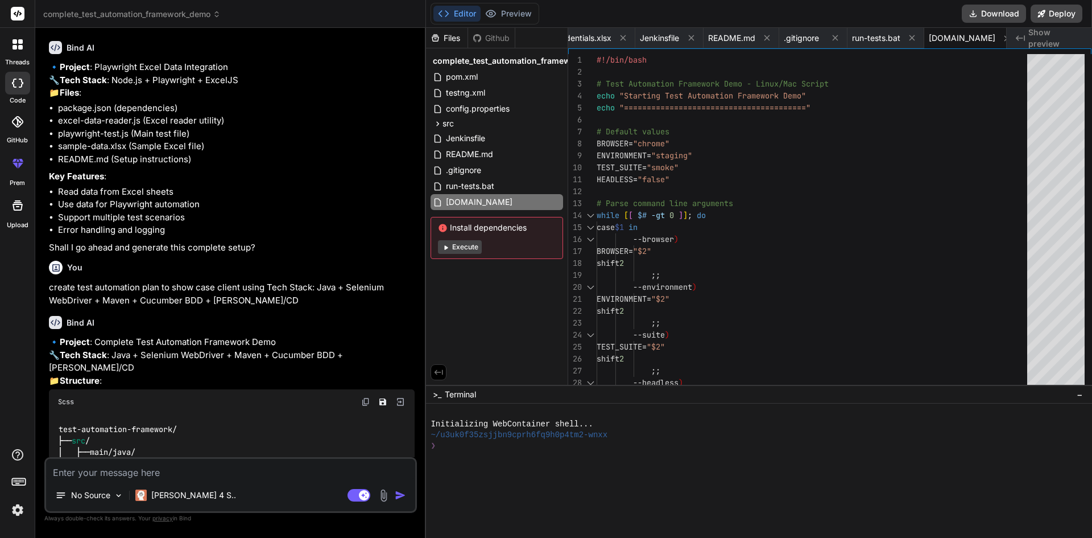
scroll to position [159, 0]
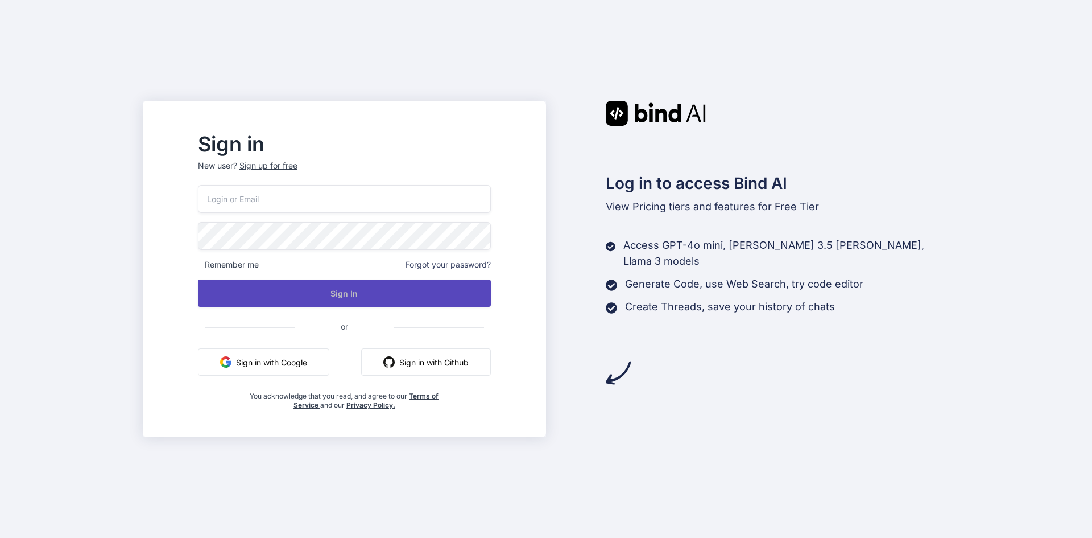
click at [336, 289] on button "Sign In" at bounding box center [344, 292] width 293 height 27
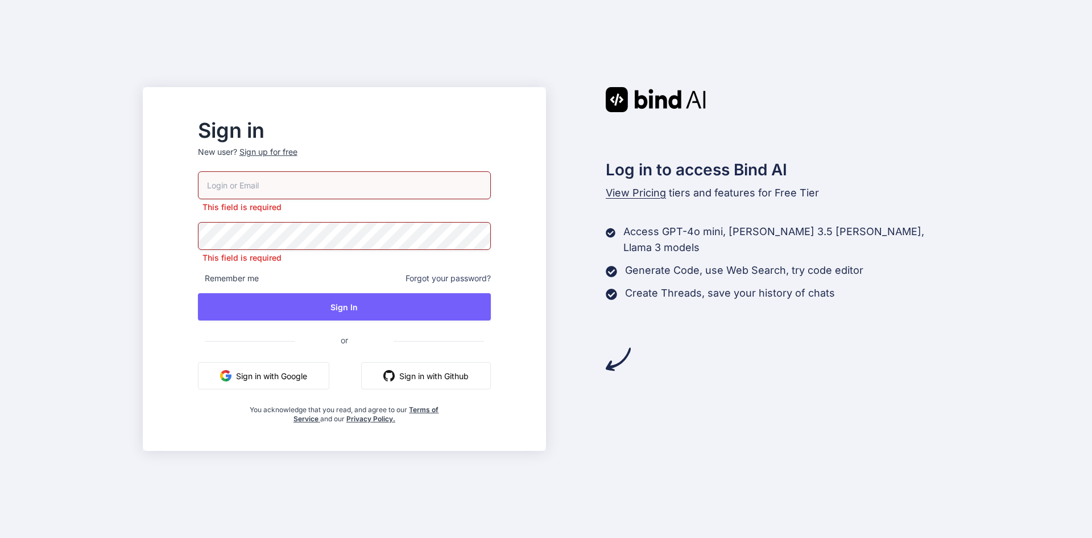
click at [274, 390] on div "This field is required This field is required Remember me Forgot your password?…" at bounding box center [344, 297] width 293 height 252
click at [278, 371] on button "Sign in with Google" at bounding box center [263, 375] width 131 height 27
